Goal: Navigation & Orientation: Find specific page/section

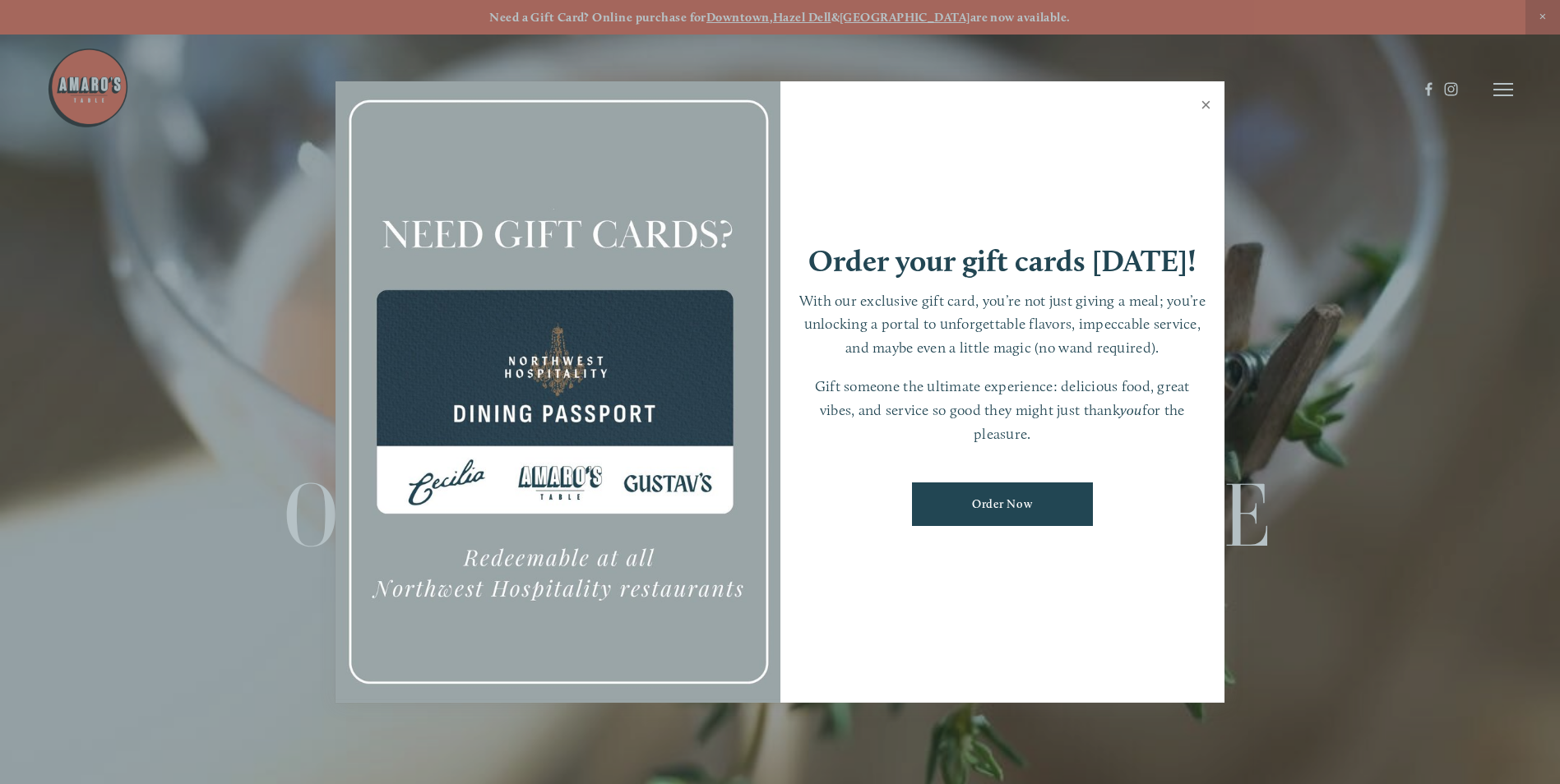
click at [1205, 106] on link "Close" at bounding box center [1206, 106] width 32 height 46
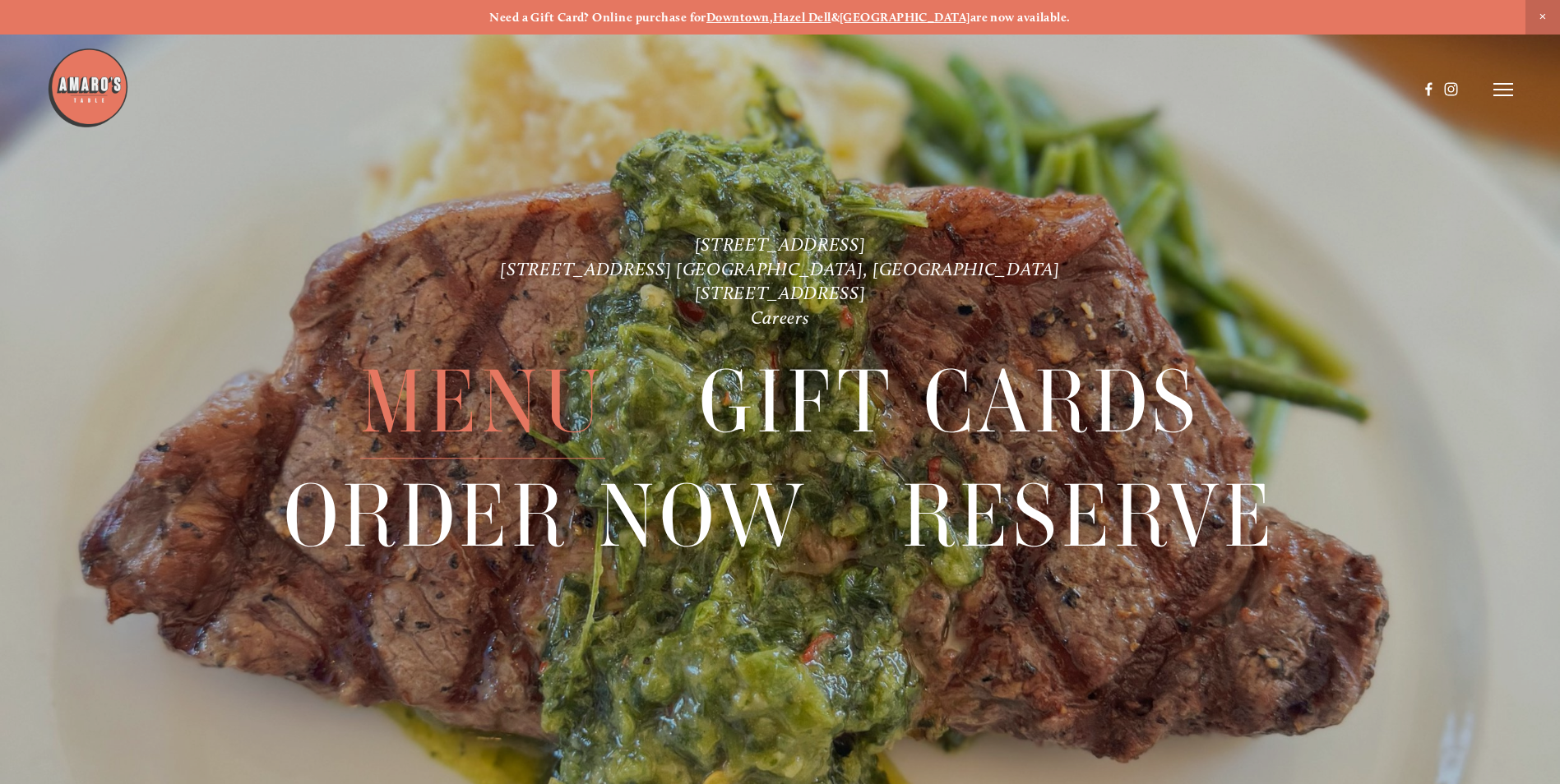
click at [471, 386] on span "Menu" at bounding box center [483, 402] width 245 height 113
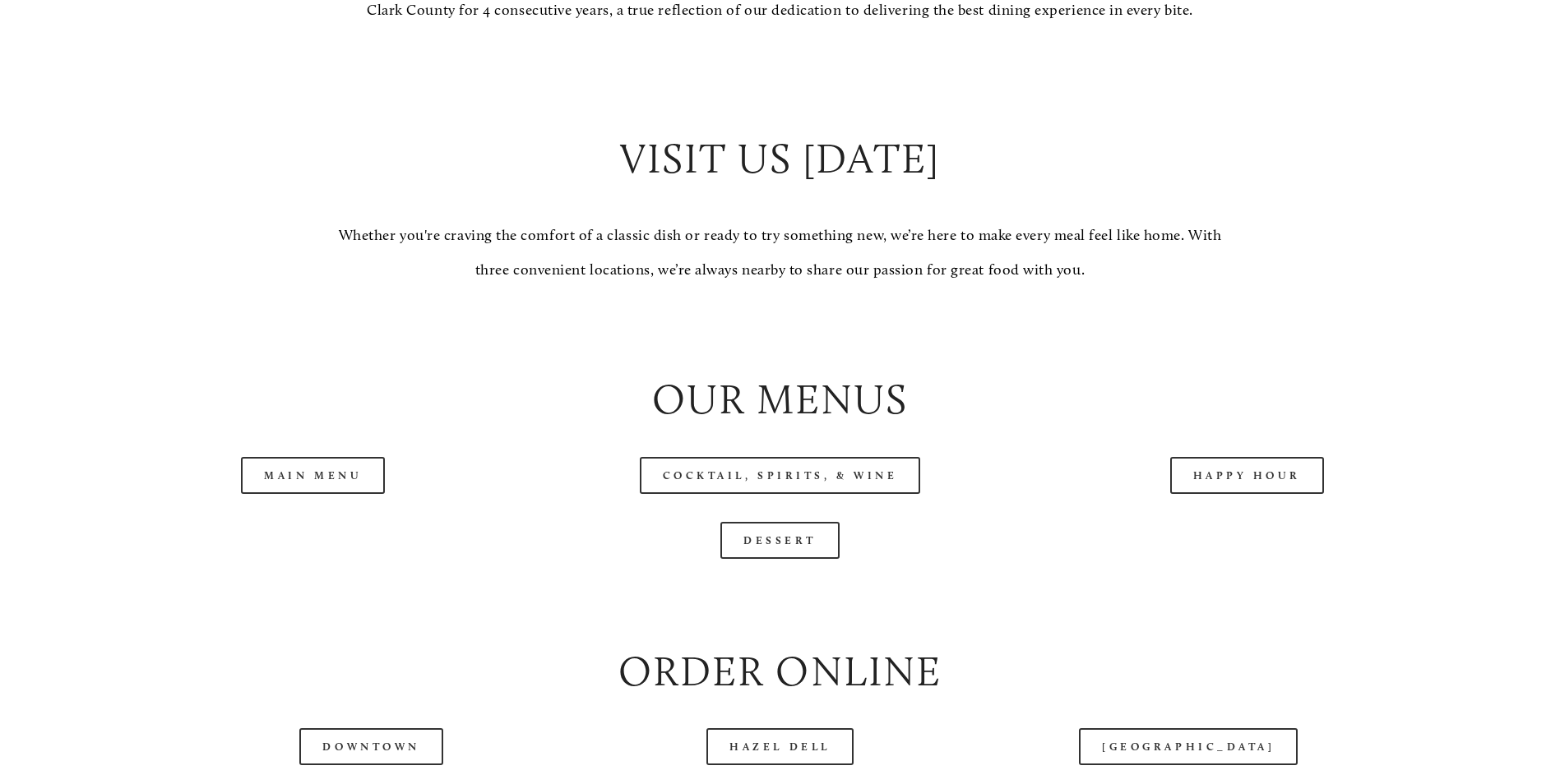
scroll to position [1851, 0]
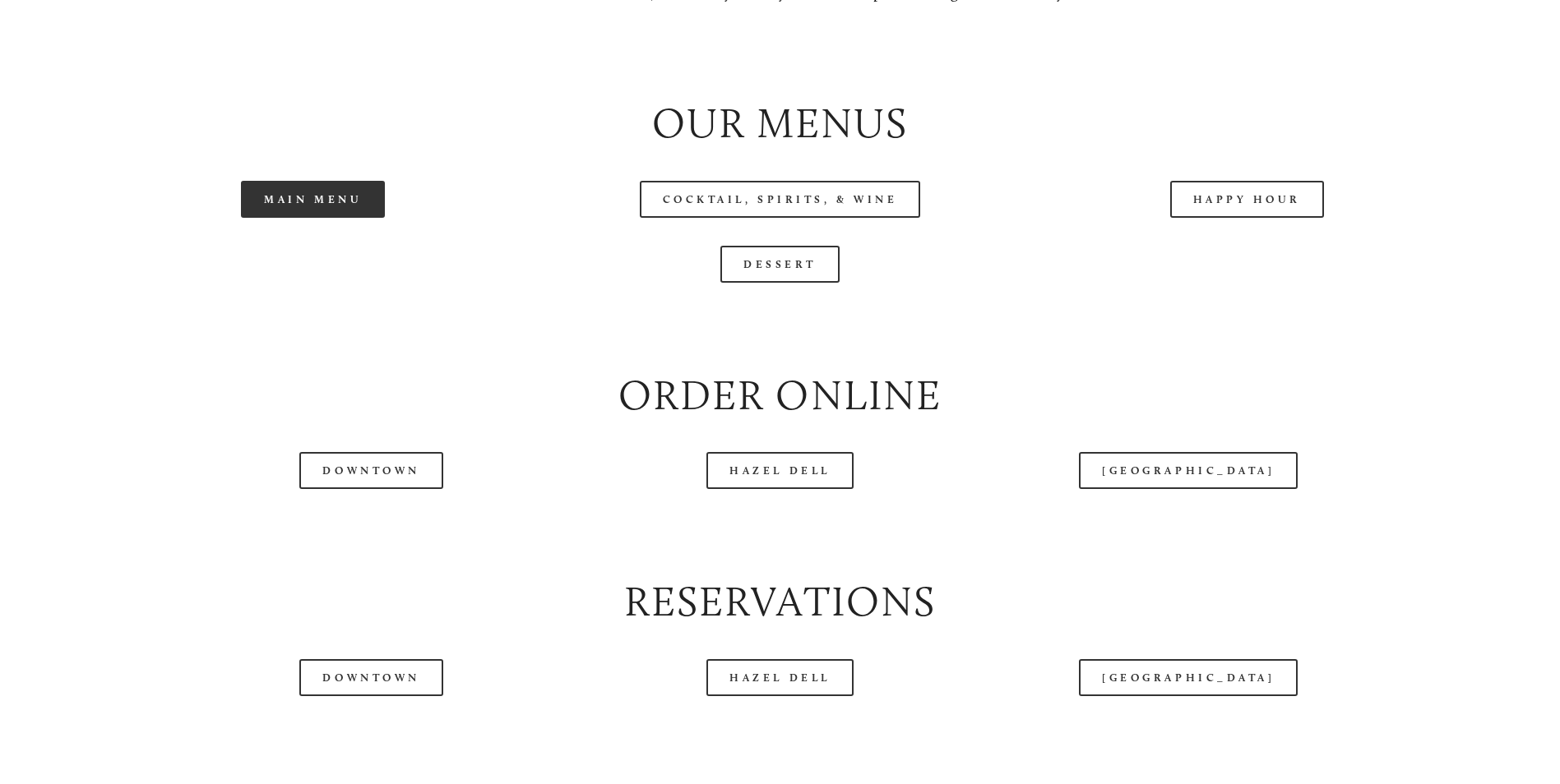
click at [311, 218] on link "Main Menu" at bounding box center [312, 199] width 144 height 37
